Goal: Task Accomplishment & Management: Use online tool/utility

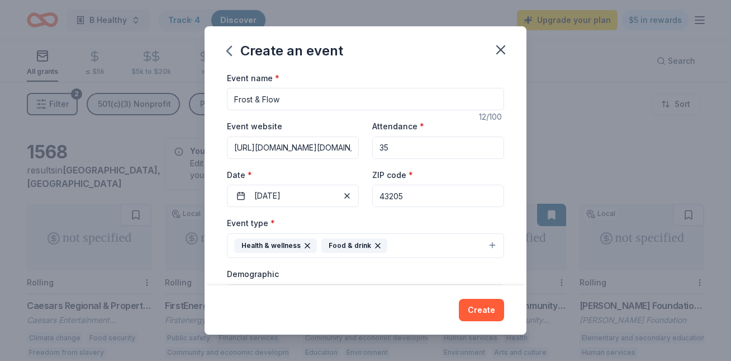
click at [396, 145] on input "35" at bounding box center [438, 147] width 132 height 22
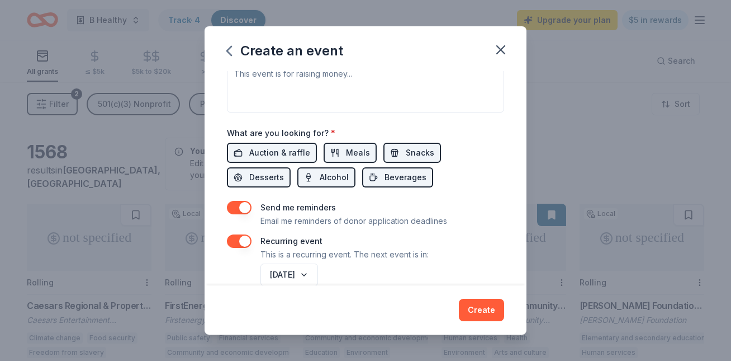
scroll to position [362, 0]
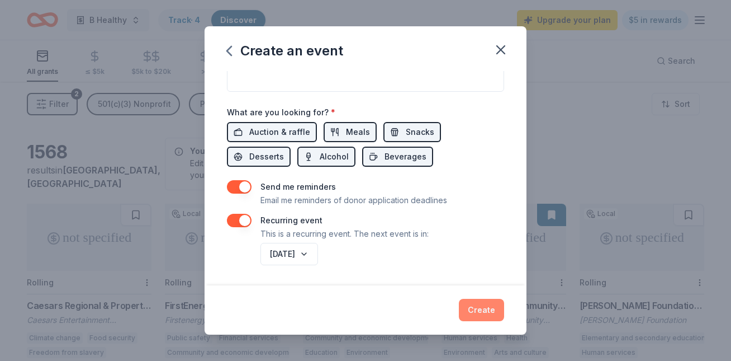
click at [479, 303] on button "Create" at bounding box center [481, 309] width 45 height 22
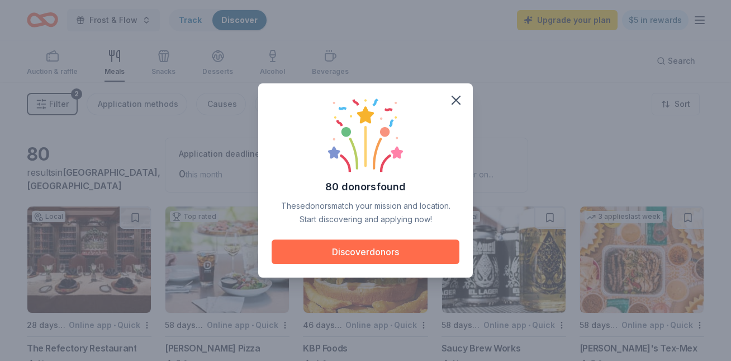
click at [412, 245] on button "Discover donors" at bounding box center [366, 251] width 188 height 25
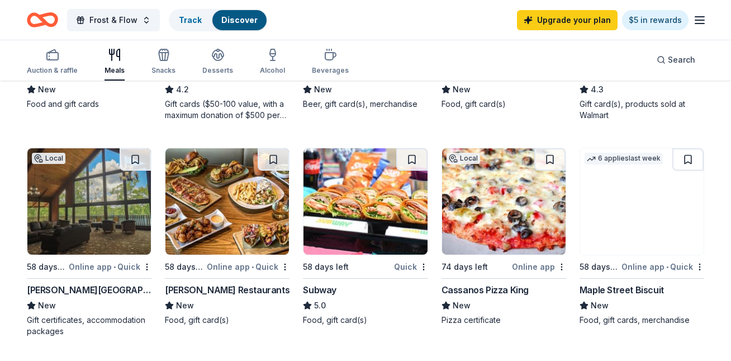
scroll to position [707, 0]
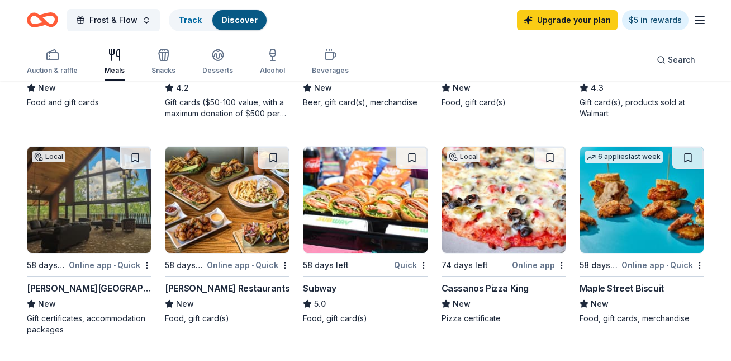
click at [76, 234] on img at bounding box center [89, 199] width 124 height 106
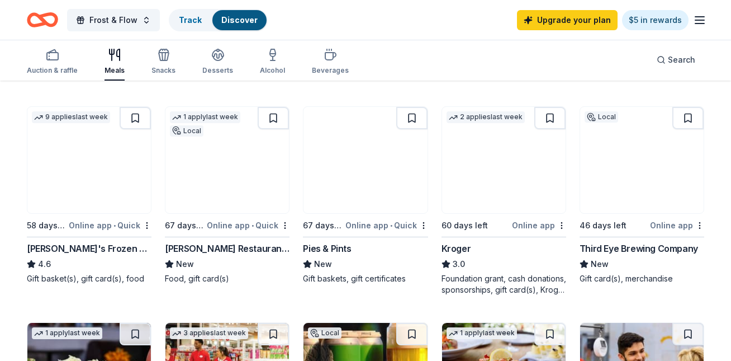
scroll to position [319, 0]
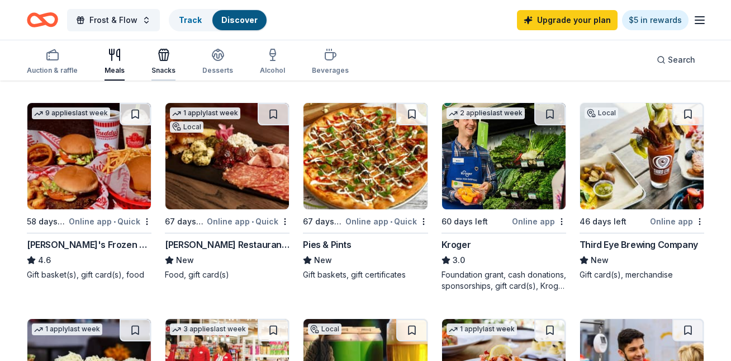
click at [154, 57] on div "button" at bounding box center [163, 54] width 24 height 13
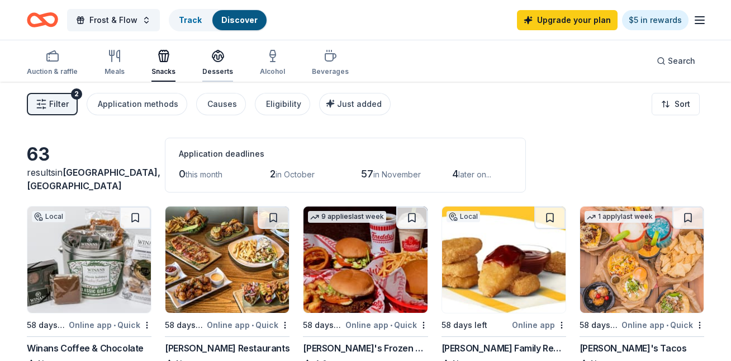
click at [210, 67] on div "Desserts" at bounding box center [217, 71] width 31 height 9
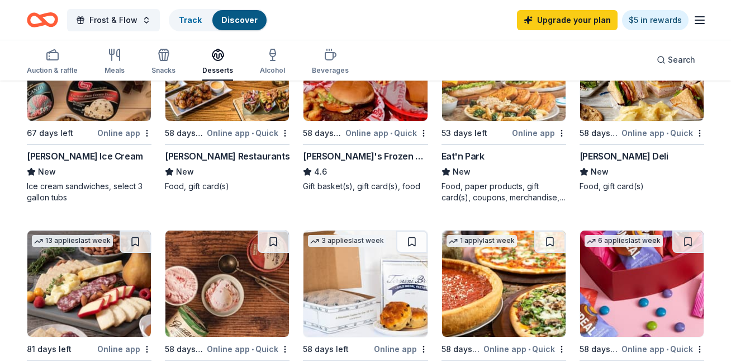
scroll to position [111, 0]
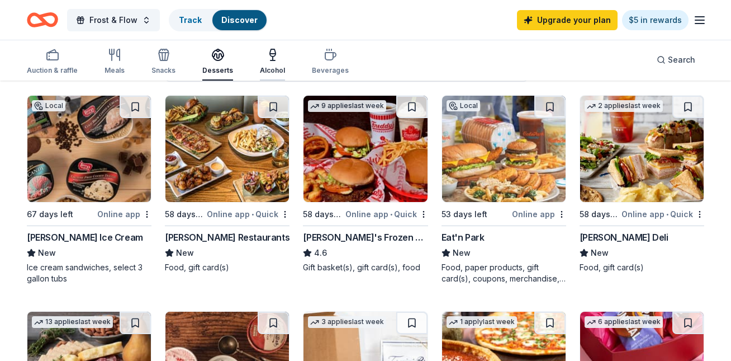
click at [260, 60] on div "button" at bounding box center [272, 54] width 25 height 13
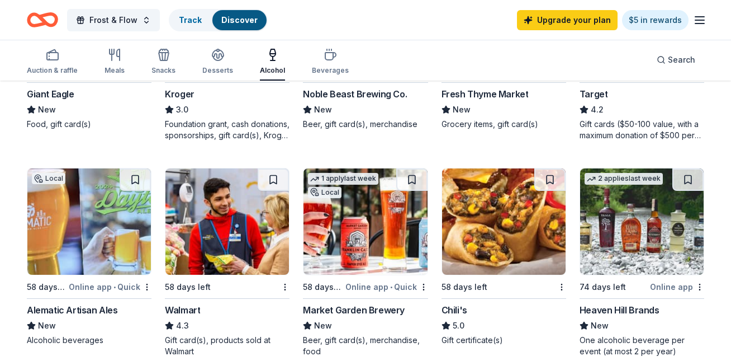
scroll to position [676, 0]
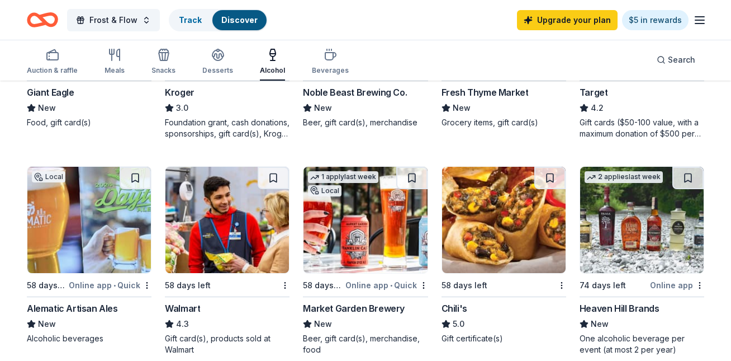
click at [627, 217] on img at bounding box center [642, 220] width 124 height 106
click at [317, 49] on div "button" at bounding box center [330, 54] width 37 height 13
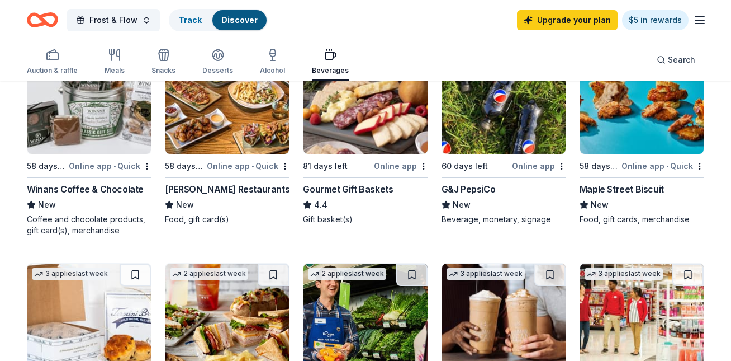
scroll to position [158, 0]
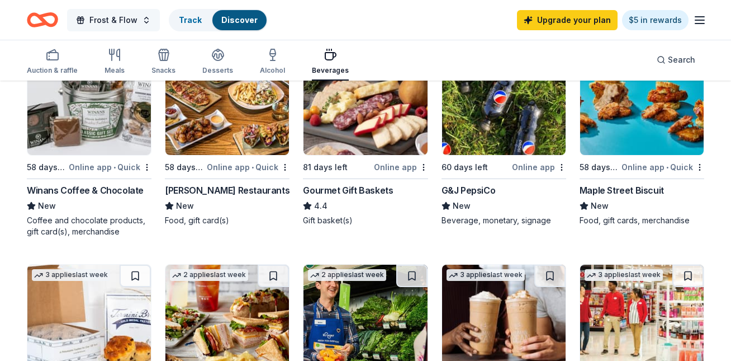
click at [144, 17] on button "Frost & Flow" at bounding box center [113, 20] width 93 height 22
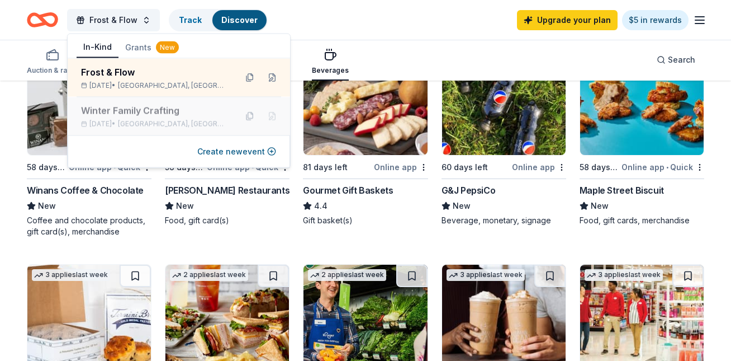
click at [179, 114] on div "Winter Family Crafting" at bounding box center [154, 110] width 146 height 13
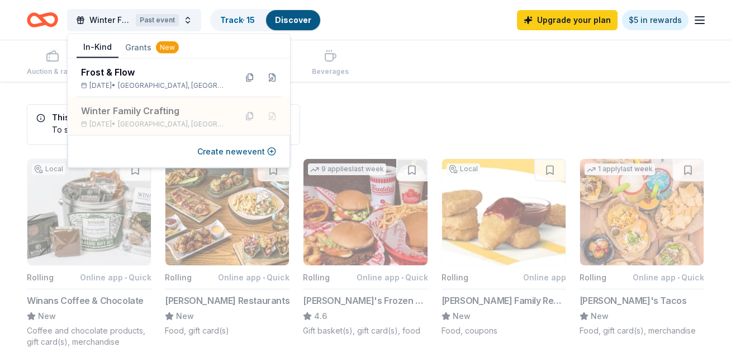
click at [705, 12] on div "Upgrade your plan $5 in rewards" at bounding box center [611, 20] width 189 height 26
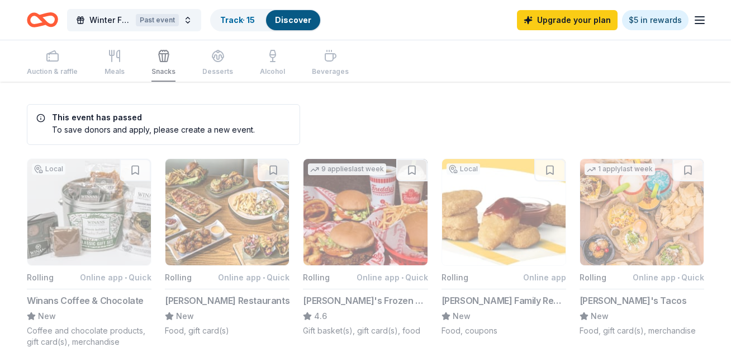
click at [705, 17] on icon "button" at bounding box center [699, 19] width 13 height 13
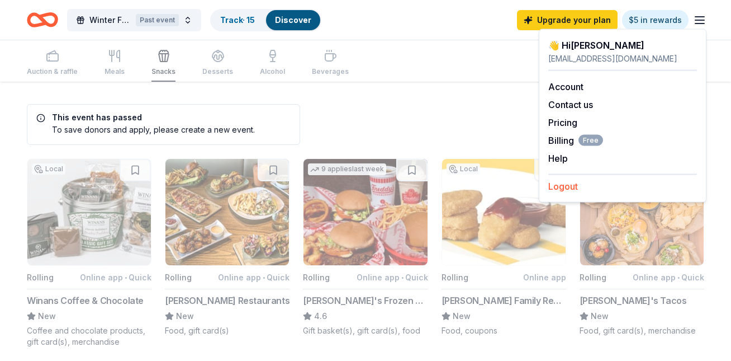
click at [573, 181] on button "Logout" at bounding box center [563, 185] width 30 height 13
